Goal: Use online tool/utility: Utilize a website feature to perform a specific function

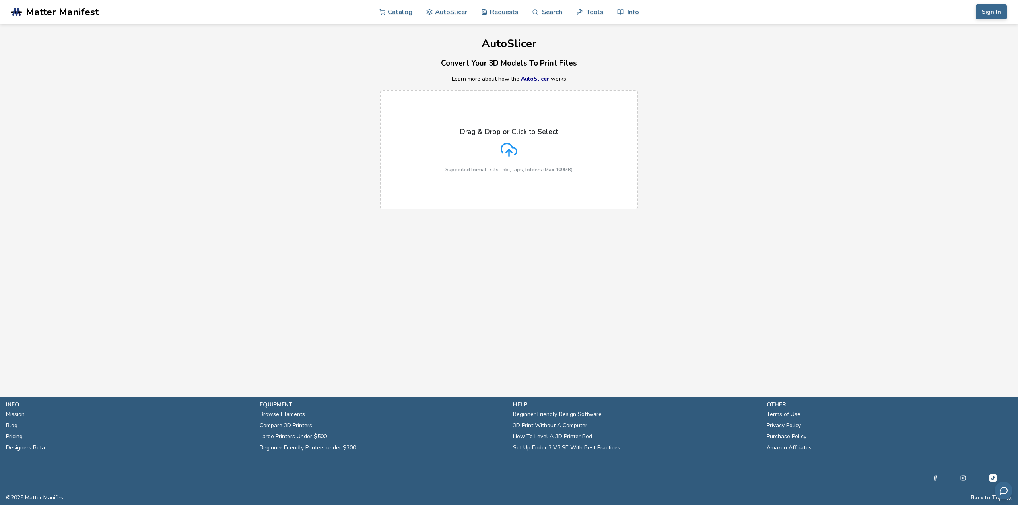
click at [515, 150] on icon at bounding box center [509, 150] width 17 height 17
click at [0, 0] on input "Drag & Drop or Click to Select Supported format: .stls, .obj, .zips, folders (M…" at bounding box center [0, 0] width 0 height 0
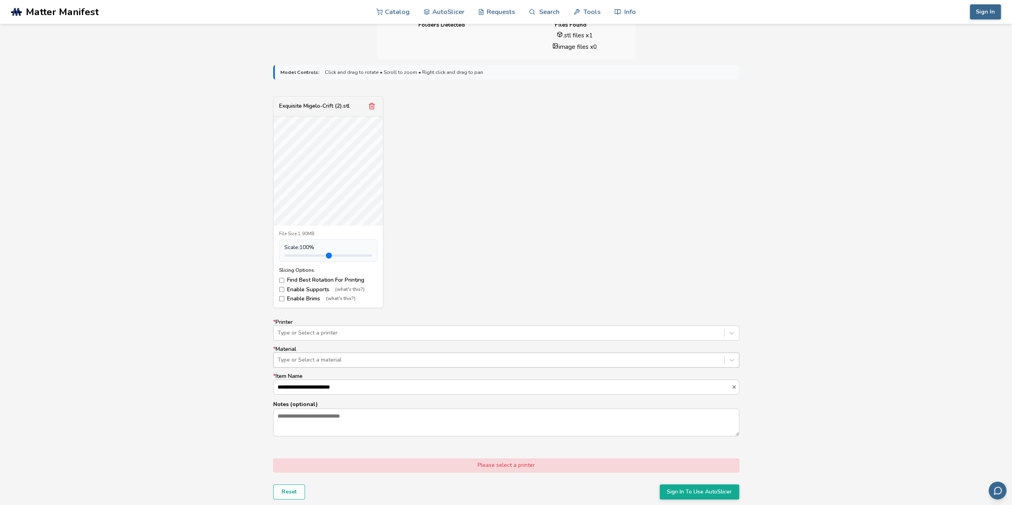
scroll to position [239, 0]
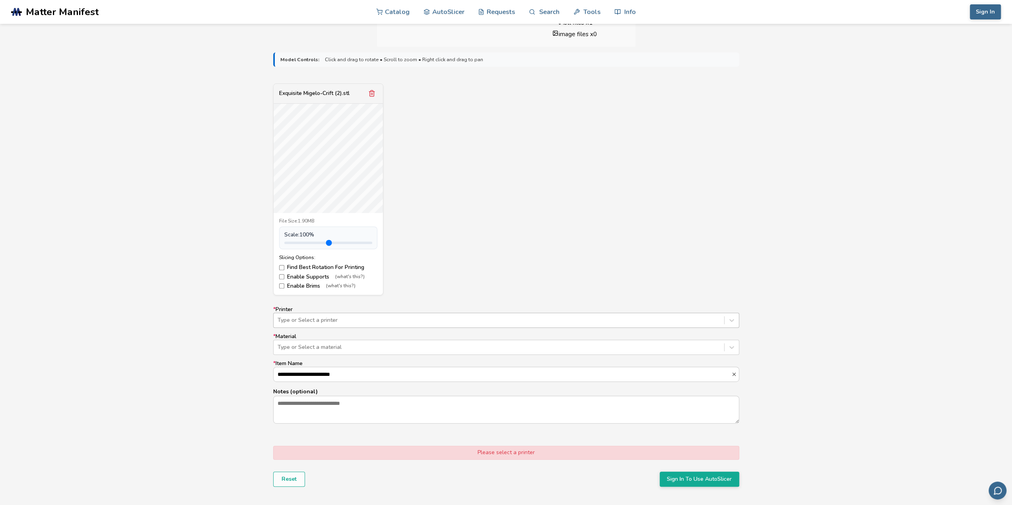
click at [328, 318] on div at bounding box center [499, 321] width 443 height 8
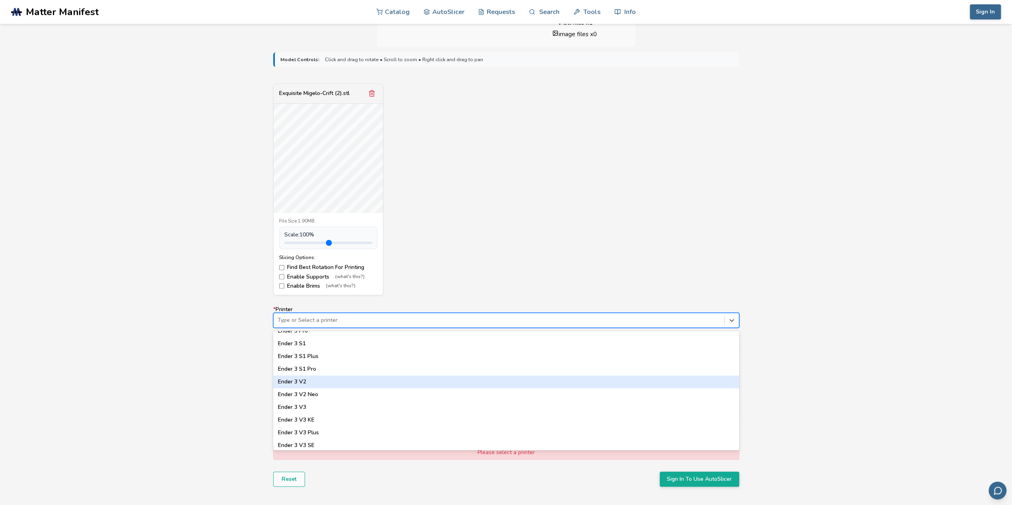
scroll to position [517, 0]
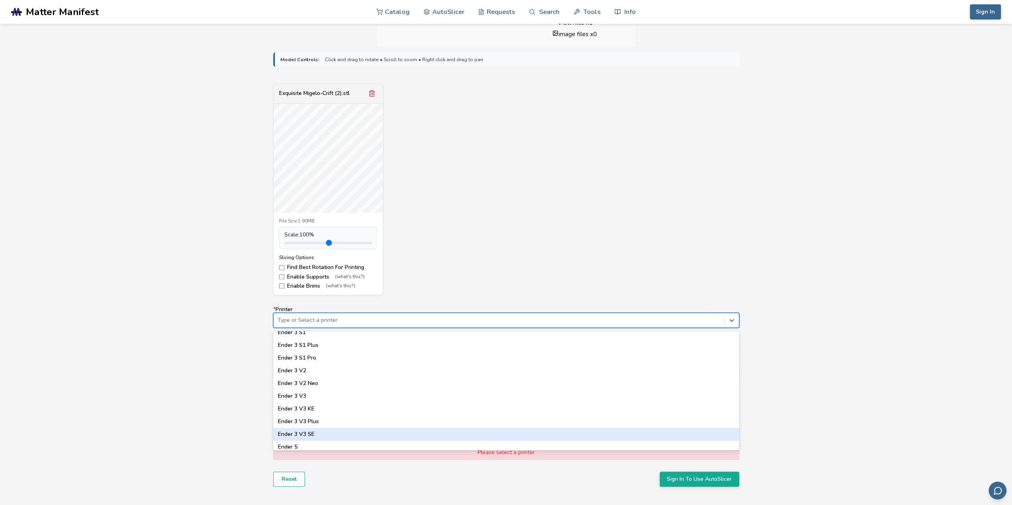
click at [319, 435] on div "Ender 3 V3 SE" at bounding box center [506, 434] width 466 height 13
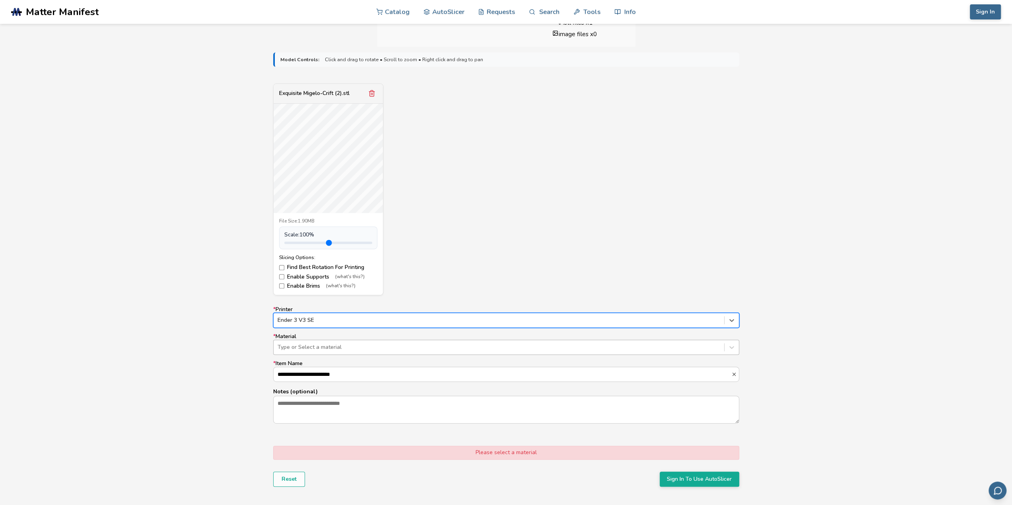
click at [392, 345] on div at bounding box center [499, 348] width 443 height 8
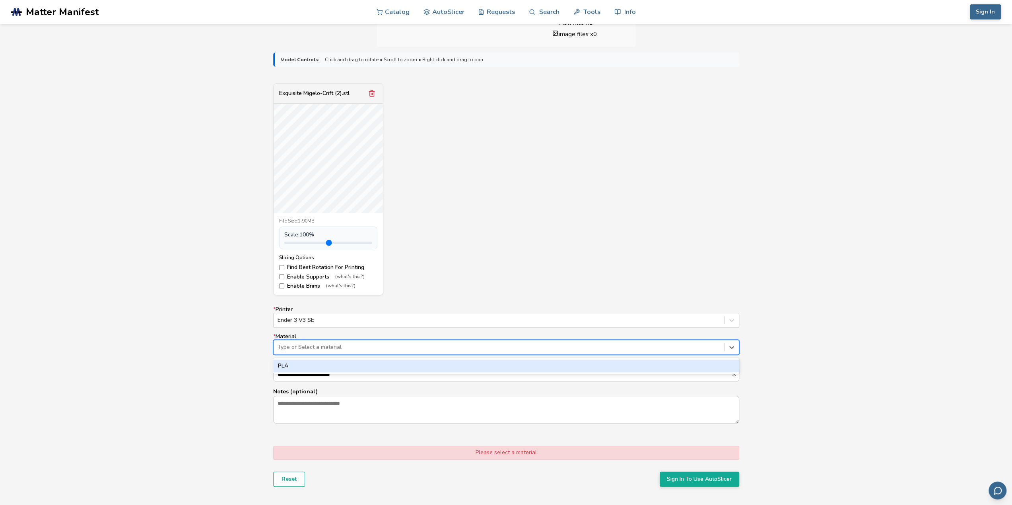
click at [326, 368] on div "PLA" at bounding box center [506, 366] width 466 height 13
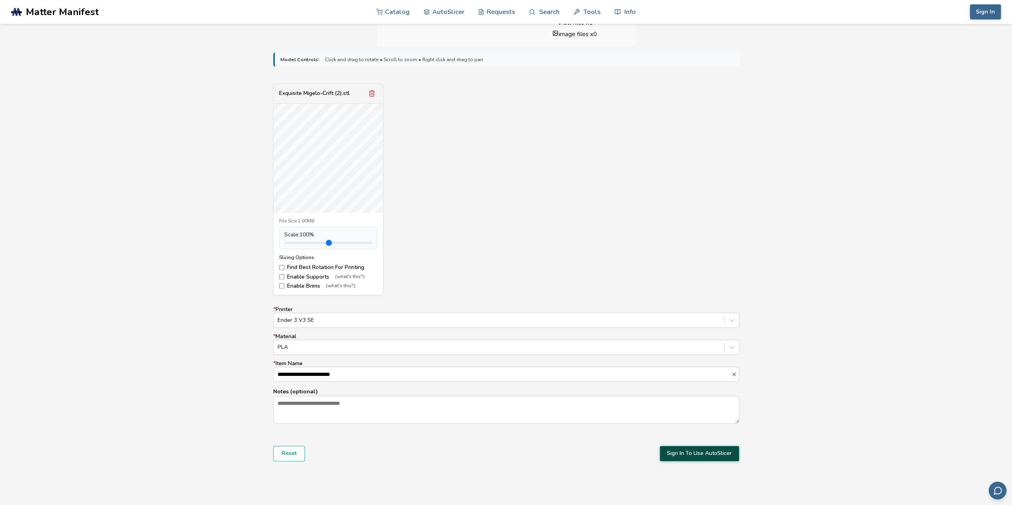
click at [667, 451] on button "Sign In To Use AutoSlicer" at bounding box center [700, 453] width 80 height 15
